Goal: Navigation & Orientation: Find specific page/section

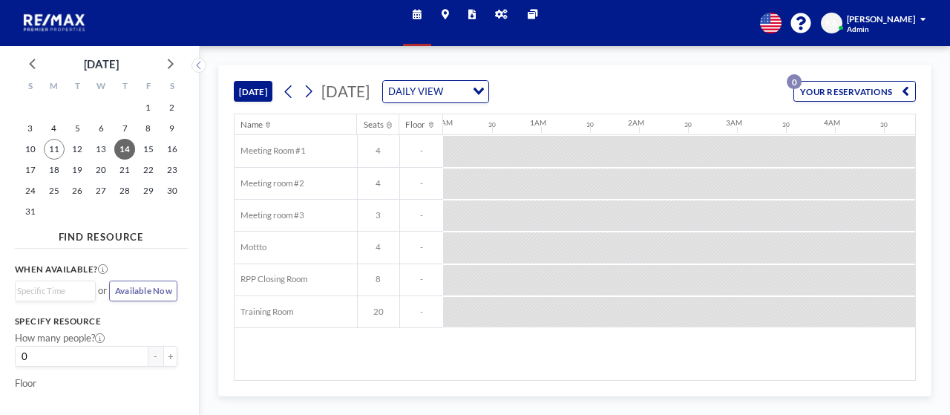
click at [898, 17] on span "[PERSON_NAME]" at bounding box center [881, 19] width 68 height 10
click at [712, 23] on div "Schedule Maps Reports Admin panel Other sites English Polski 日本語 Española KA [P…" at bounding box center [475, 23] width 950 height 46
click at [688, 22] on div "Schedule Maps Reports Admin panel Other sites English Polski 日本語 Española KA [P…" at bounding box center [475, 23] width 950 height 46
click at [197, 63] on icon at bounding box center [198, 65] width 7 height 13
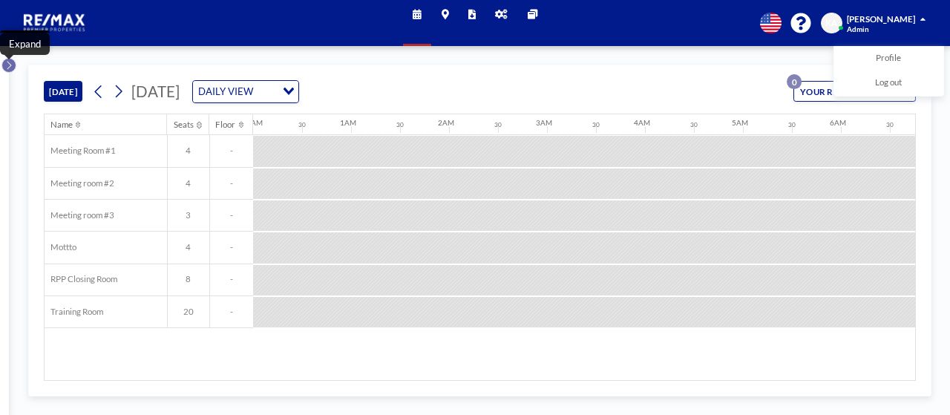
click at [16, 62] on div "[DATE] [DATE] DAILY VIEW Loading... YOUR RESERVATIONS 0 Name Seats Floor 12AM 3…" at bounding box center [475, 230] width 950 height 369
click at [884, 56] on span "Profile" at bounding box center [887, 59] width 25 height 13
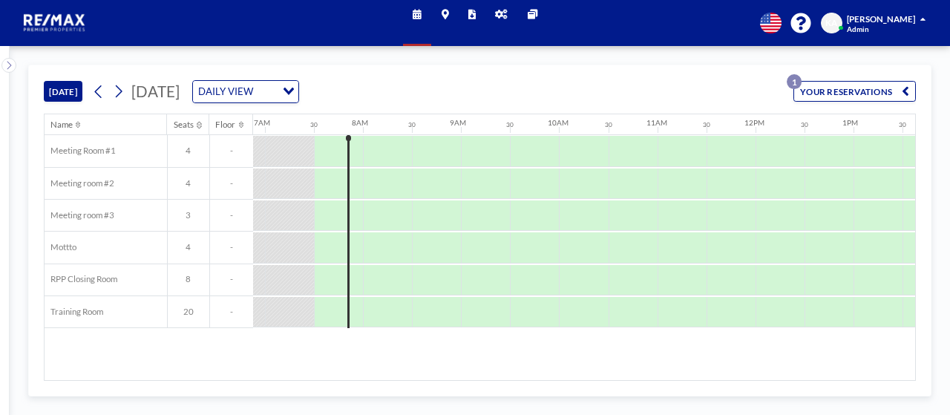
scroll to position [0, 675]
click at [71, 28] on img at bounding box center [54, 22] width 71 height 24
click at [469, 14] on icon at bounding box center [471, 15] width 7 height 10
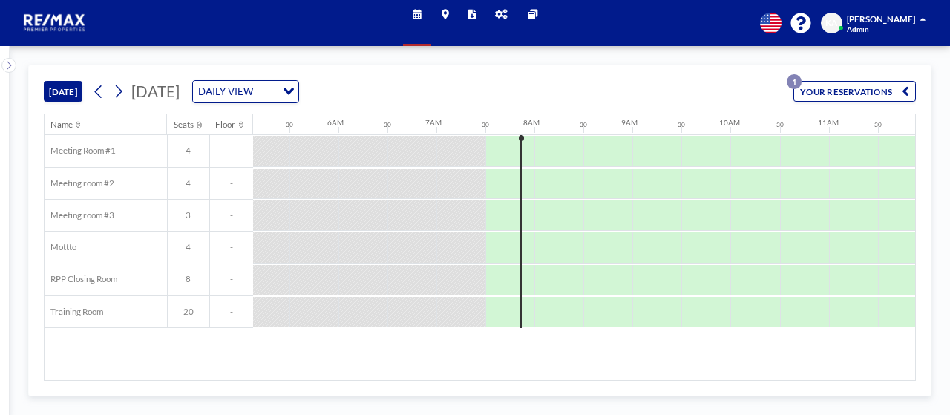
scroll to position [0, 675]
